Goal: Task Accomplishment & Management: Use online tool/utility

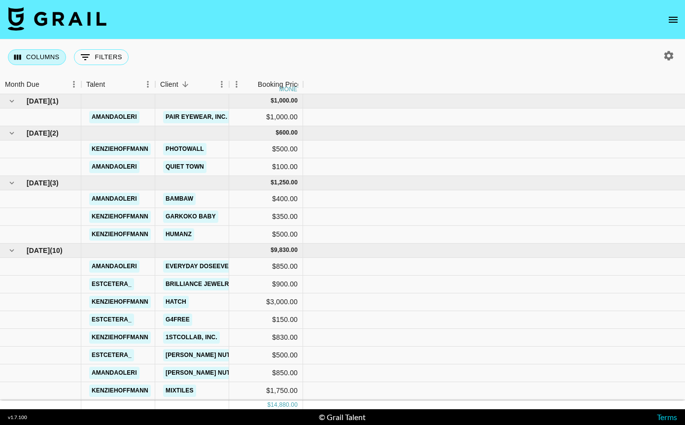
click at [28, 59] on button "Columns" at bounding box center [37, 57] width 58 height 16
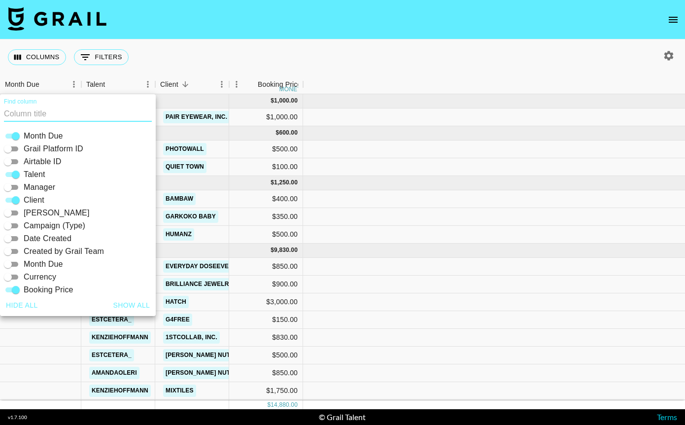
click at [137, 306] on button "Show all" at bounding box center [131, 305] width 45 height 18
checkbox input "true"
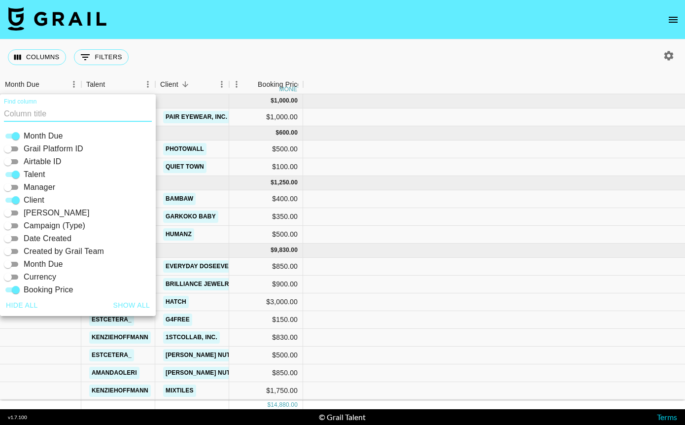
checkbox input "true"
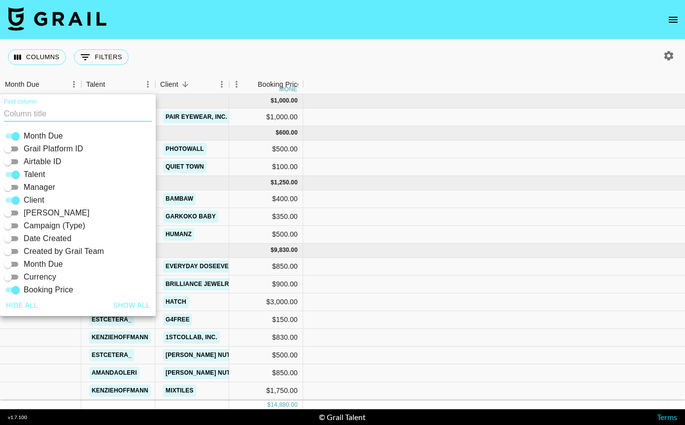
checkbox input "true"
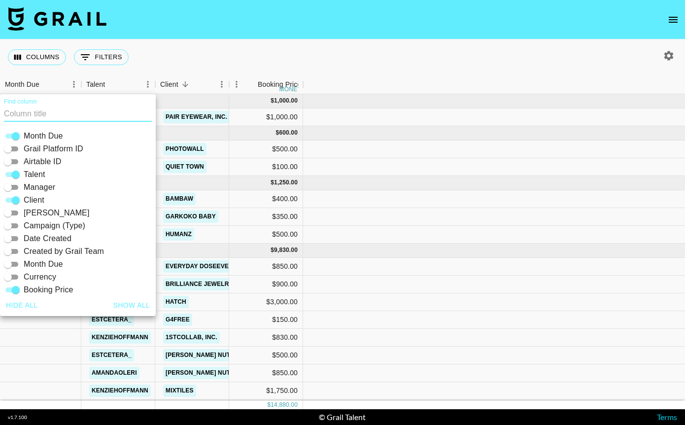
checkbox input "true"
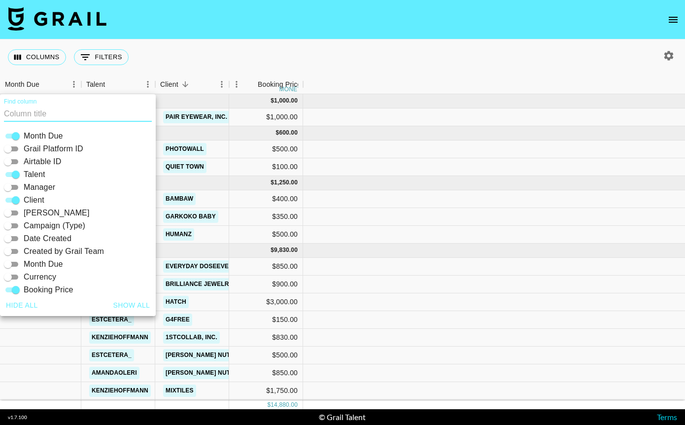
checkbox input "true"
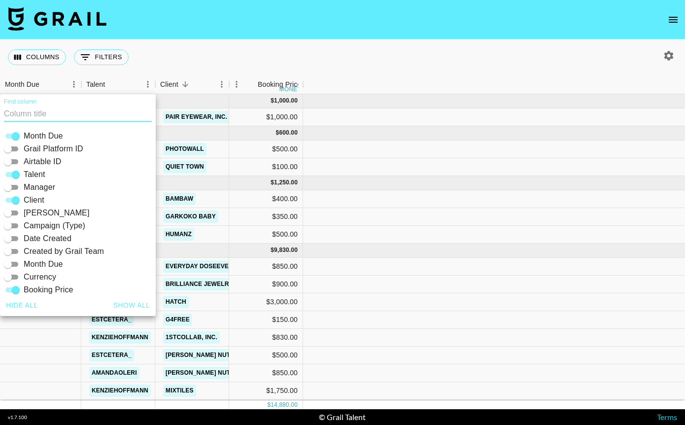
checkbox input "true"
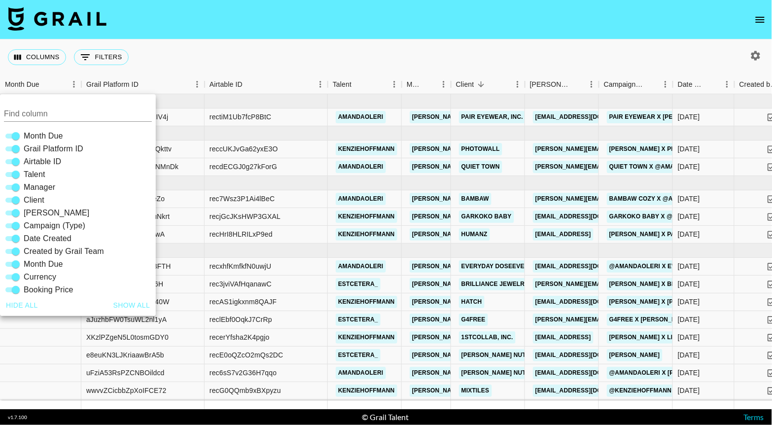
click at [480, 42] on div "Columns 0 Filters + Booking" at bounding box center [386, 56] width 772 height 35
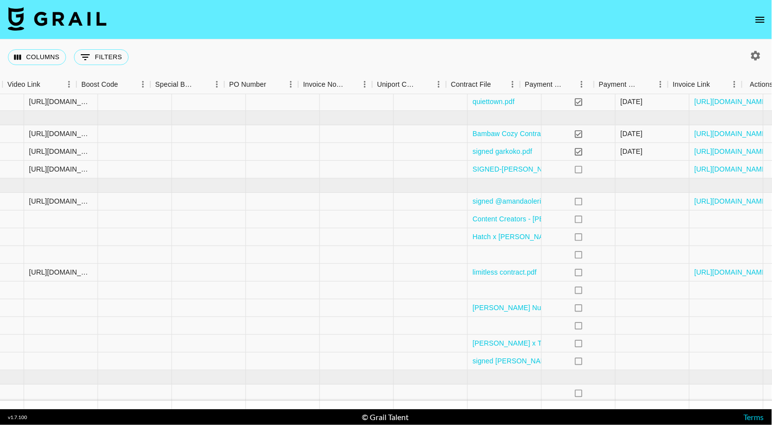
scroll to position [65, 1320]
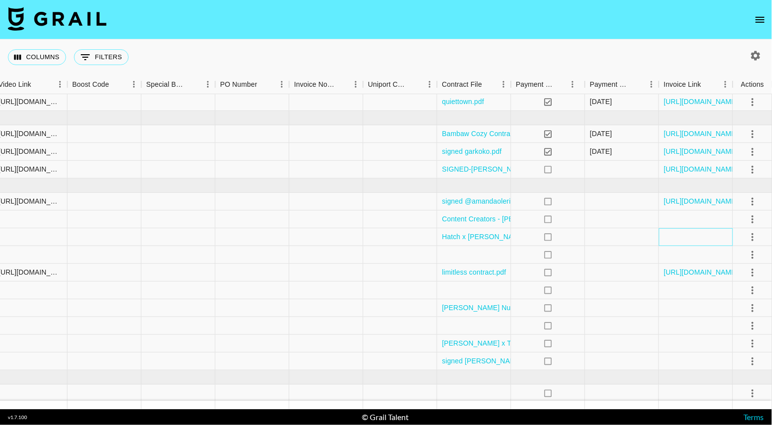
click at [684, 240] on div at bounding box center [696, 237] width 74 height 18
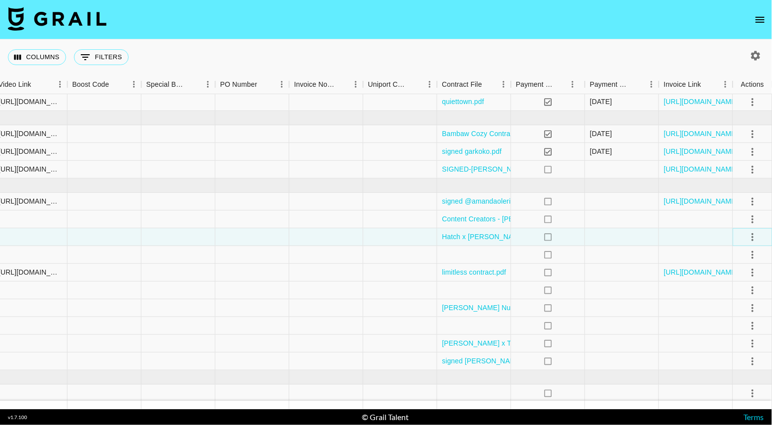
click at [684, 237] on icon "select merge strategy" at bounding box center [753, 237] width 12 height 12
click at [662, 239] on div at bounding box center [696, 237] width 74 height 18
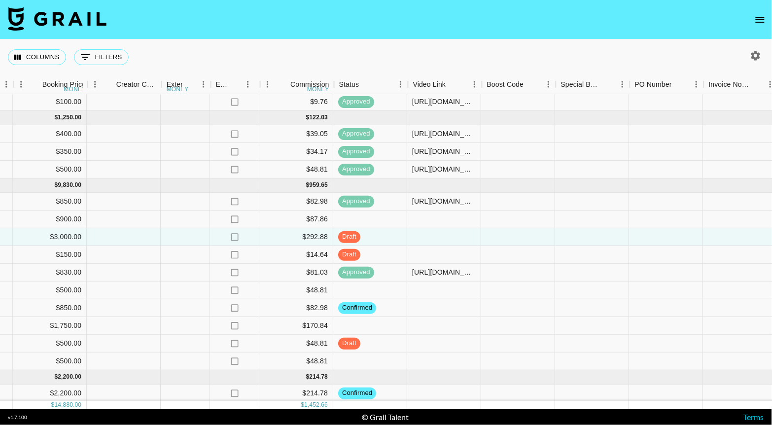
scroll to position [65, 904]
click at [444, 235] on div at bounding box center [446, 237] width 74 height 18
type input "[URL][DOMAIN_NAME]"
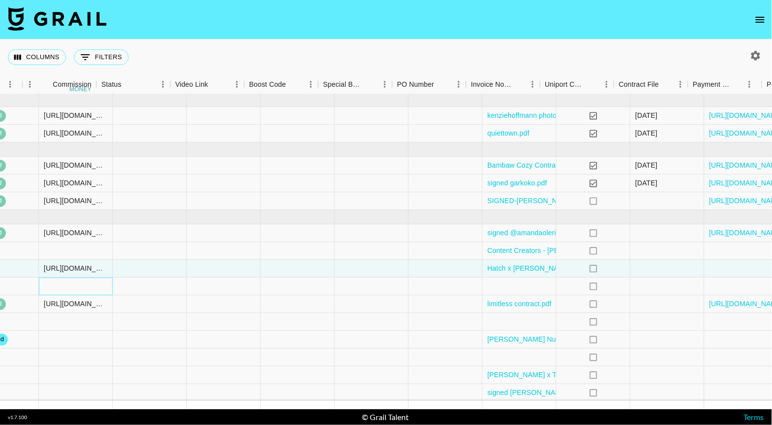
scroll to position [34, 1320]
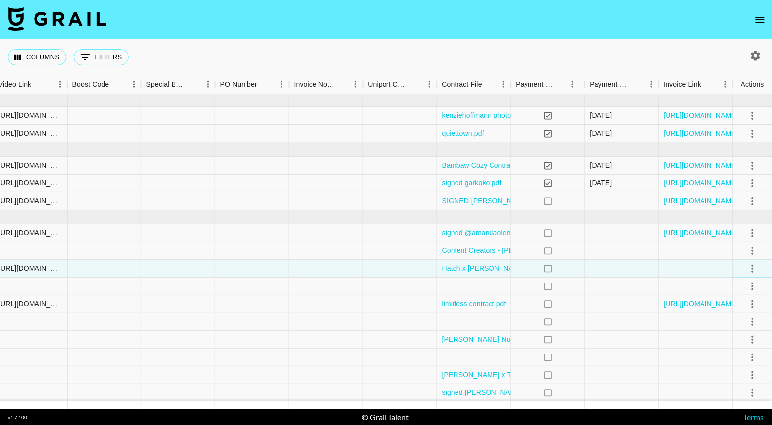
click at [684, 267] on icon "select merge strategy" at bounding box center [753, 269] width 12 height 12
click at [684, 357] on div "Approve" at bounding box center [731, 359] width 30 height 12
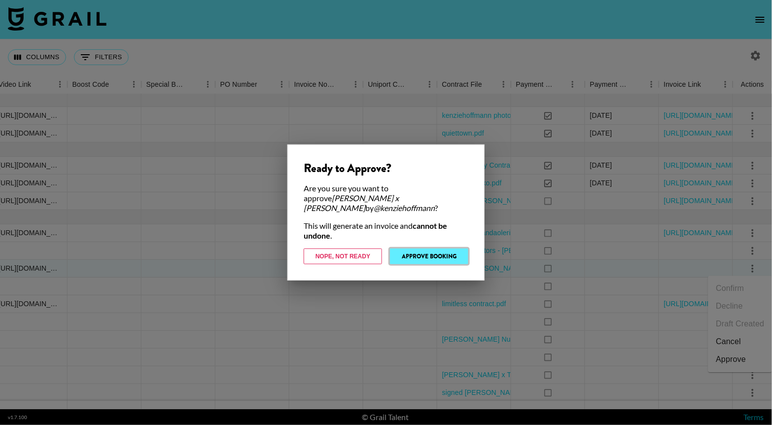
click at [453, 248] on button "Approve Booking" at bounding box center [429, 256] width 78 height 16
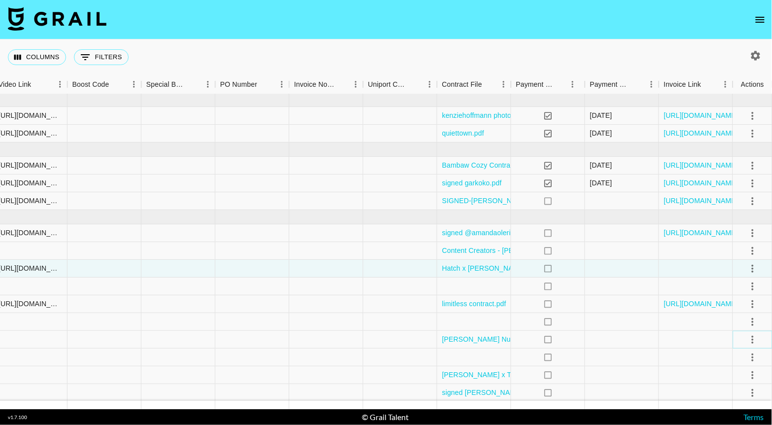
click at [684, 336] on icon "select merge strategy" at bounding box center [753, 340] width 12 height 12
click at [684, 281] on li "Draft Created" at bounding box center [740, 282] width 64 height 18
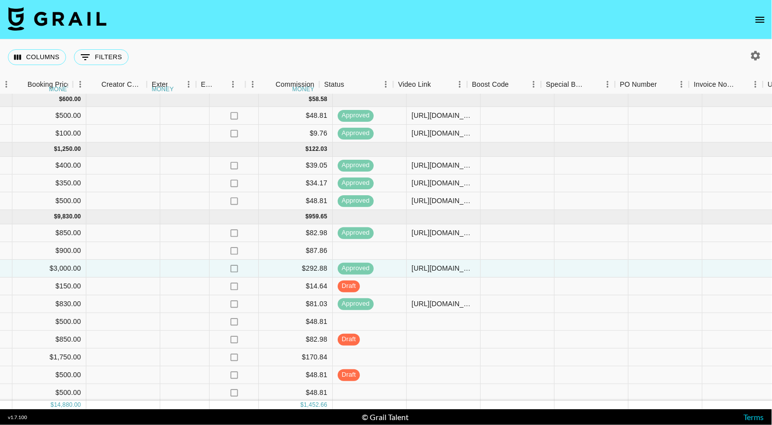
scroll to position [34, 928]
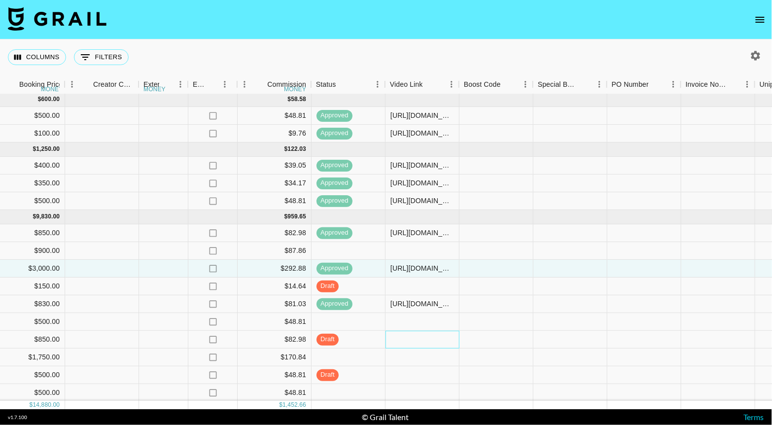
click at [425, 338] on div at bounding box center [422, 340] width 74 height 18
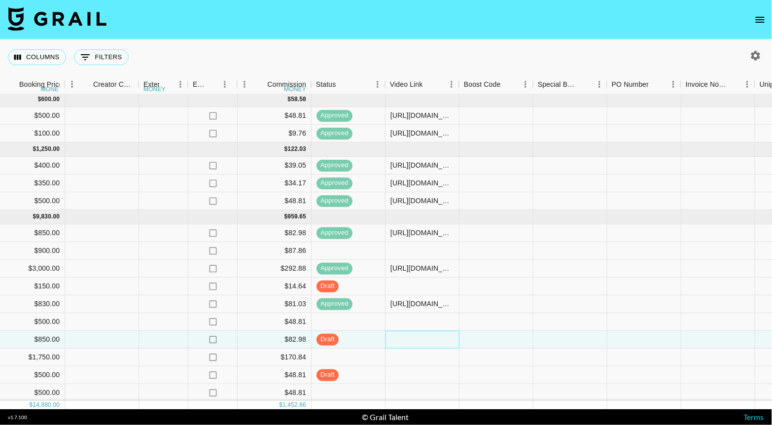
click at [425, 338] on div at bounding box center [422, 340] width 74 height 18
type input "[URL][DOMAIN_NAME]"
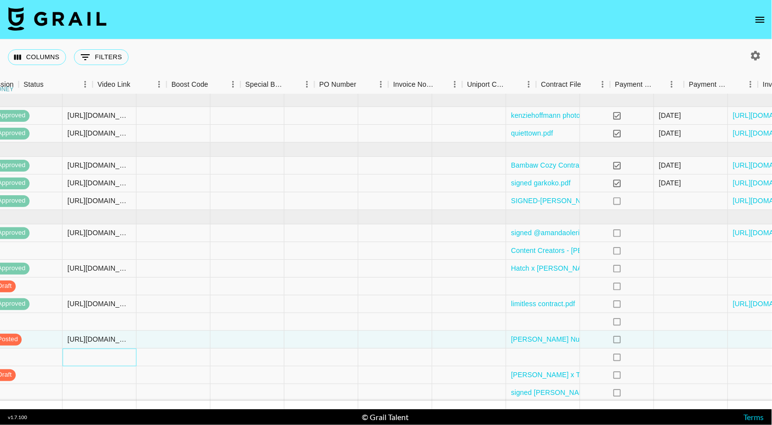
scroll to position [34, 1320]
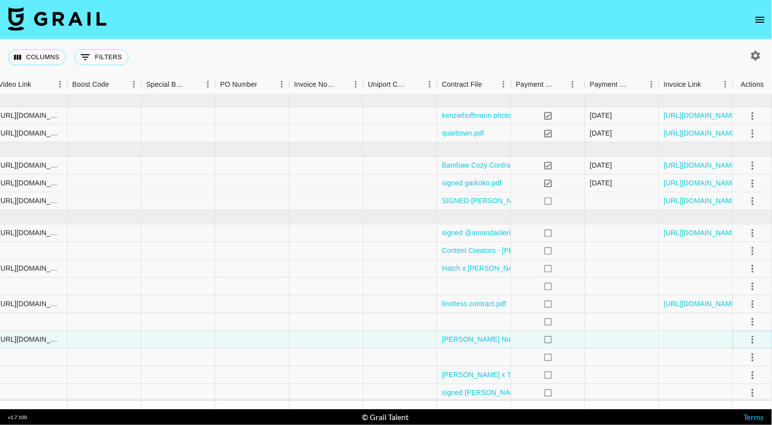
click at [684, 340] on icon "select merge strategy" at bounding box center [753, 340] width 12 height 12
click at [684, 315] on div "Approve" at bounding box center [731, 317] width 30 height 12
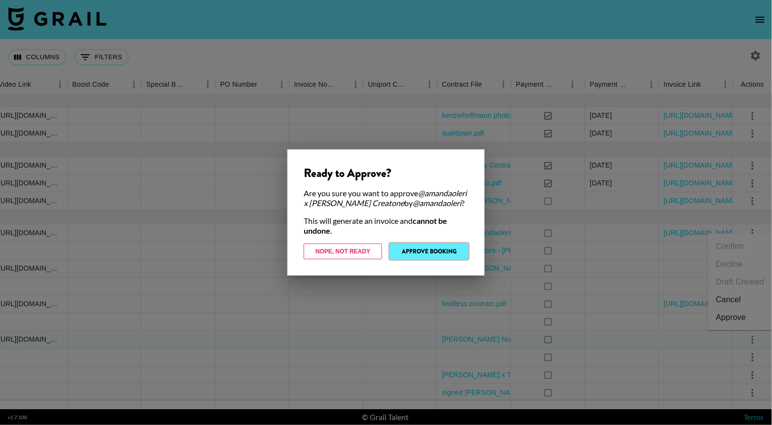
click at [441, 259] on button "Approve Booking" at bounding box center [429, 251] width 78 height 16
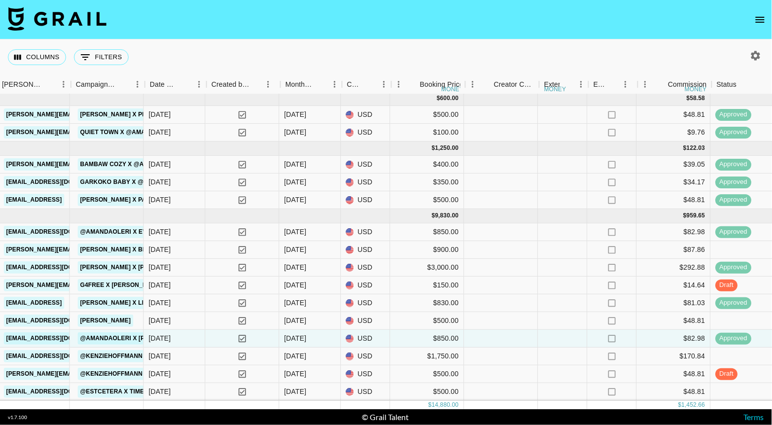
scroll to position [34, 528]
